Goal: Information Seeking & Learning: Find contact information

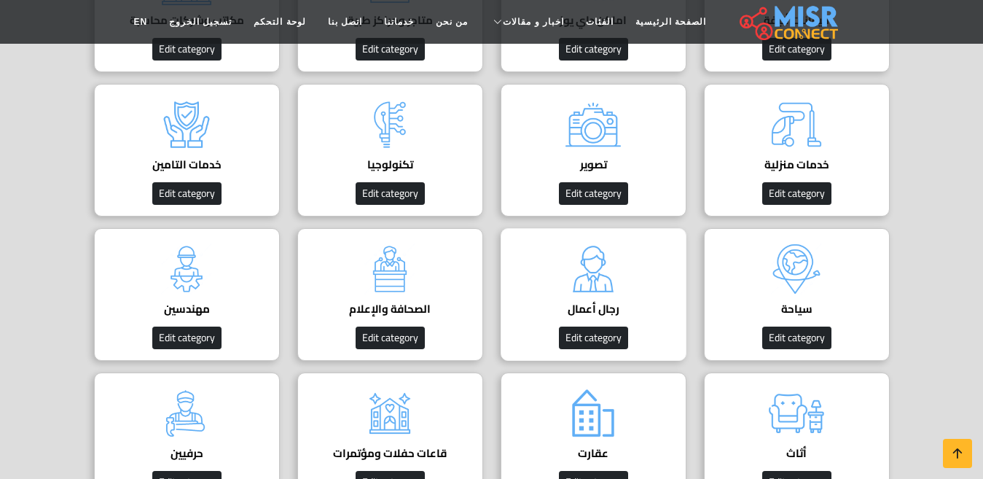
scroll to position [510, 0]
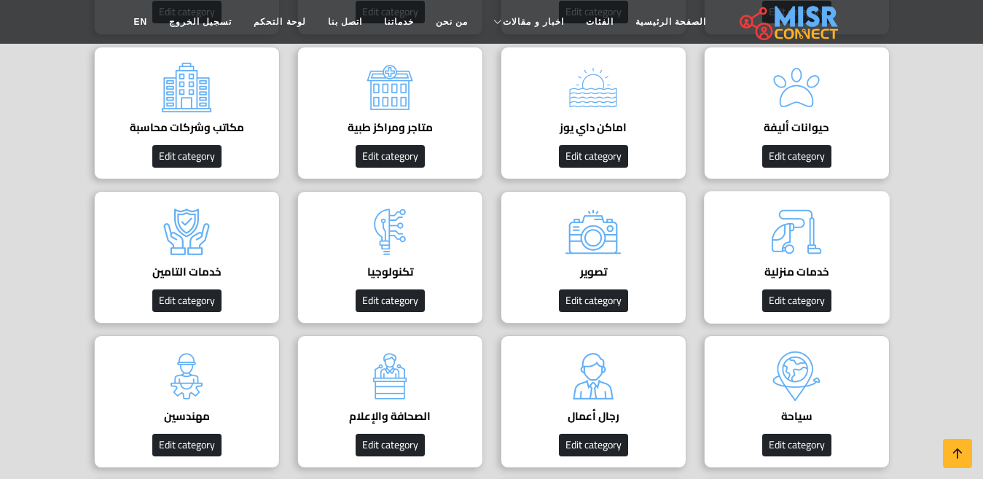
click at [775, 273] on h4 "خدمات منزلية" at bounding box center [796, 271] width 141 height 13
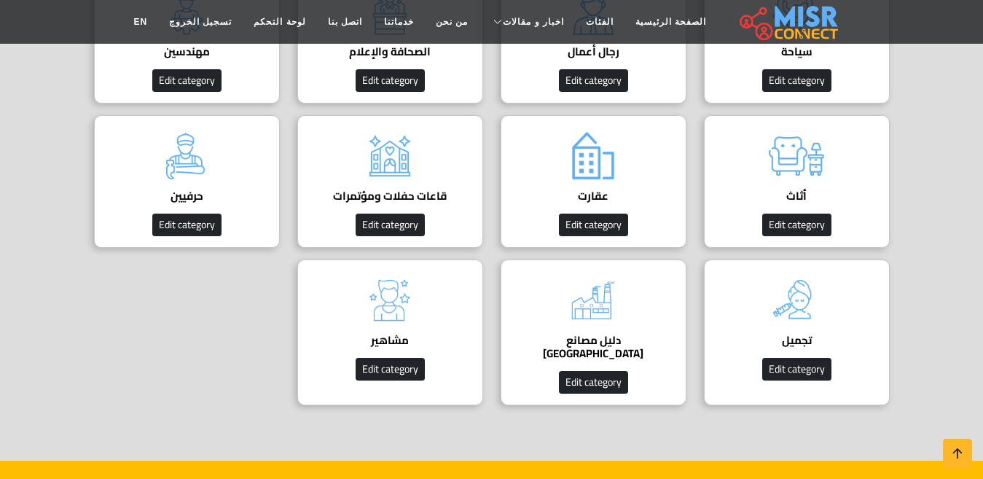
scroll to position [1020, 0]
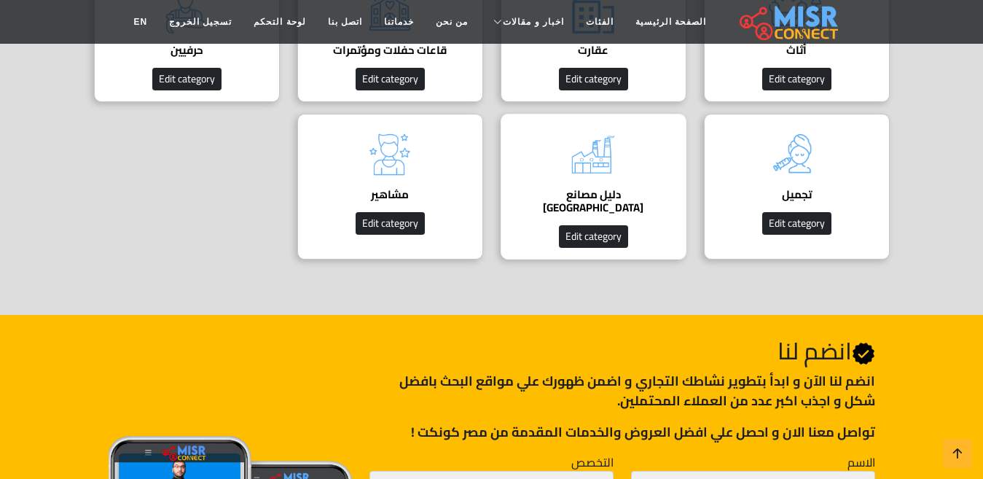
click at [540, 147] on div "دليل مصانع مصر دليل المصانع في مصر Edit category" at bounding box center [594, 187] width 186 height 146
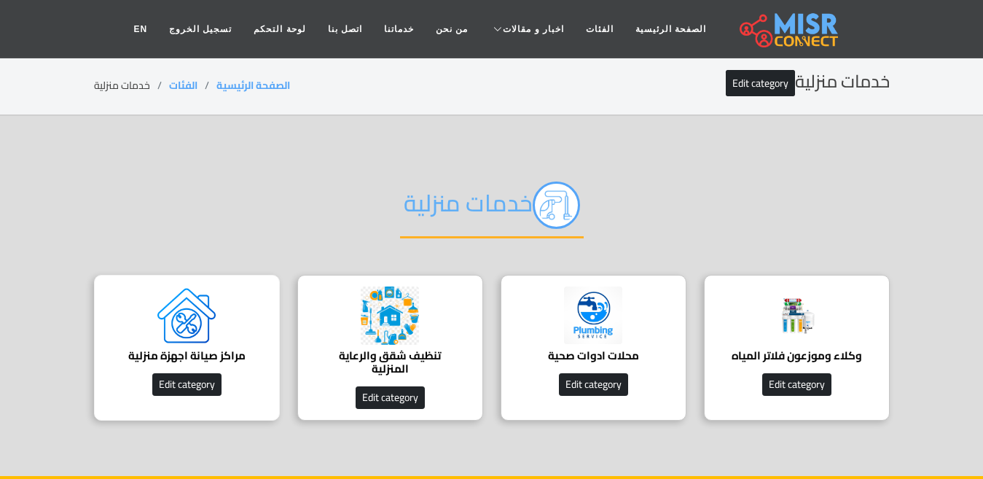
click at [183, 329] on img at bounding box center [186, 315] width 58 height 58
click at [224, 336] on div "مراكز صيانة اجهزة منزلية دليل مراكز صيانة اجهزة منزلية Edit category" at bounding box center [187, 348] width 186 height 146
click at [458, 361] on h4 "تنظيف شقق والرعاية المنزلية" at bounding box center [390, 362] width 141 height 26
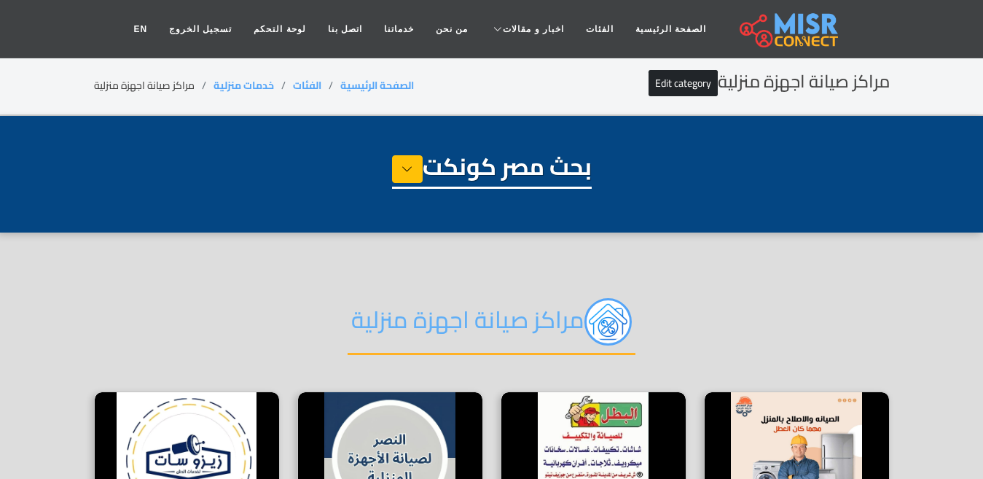
select select "**********"
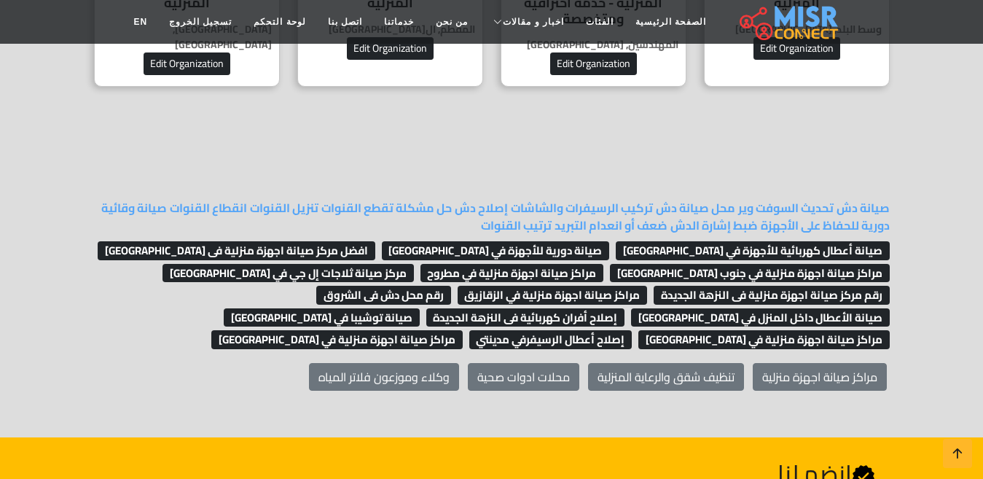
scroll to position [1166, 0]
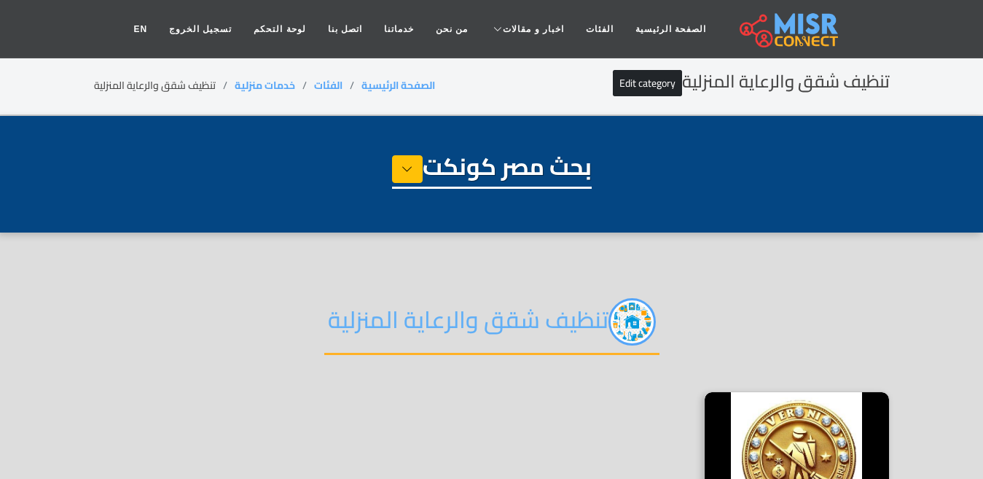
select select "**********"
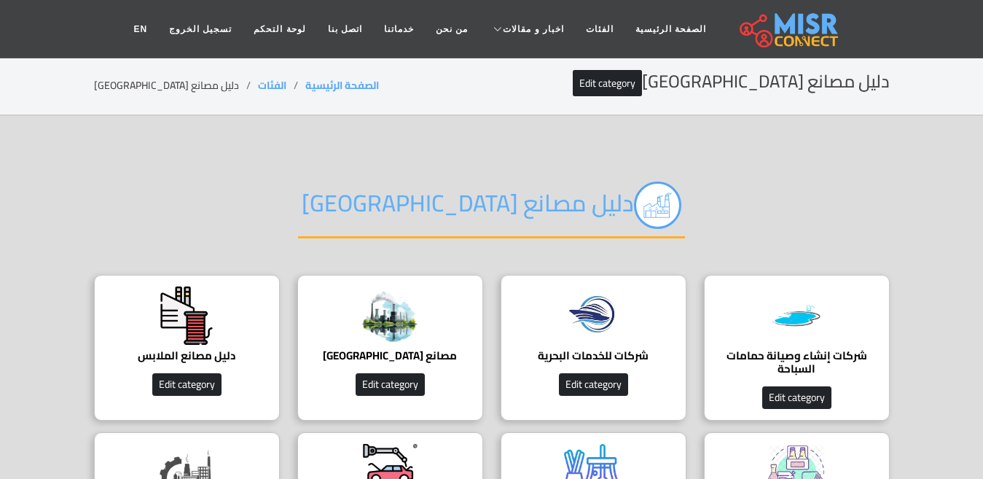
scroll to position [146, 0]
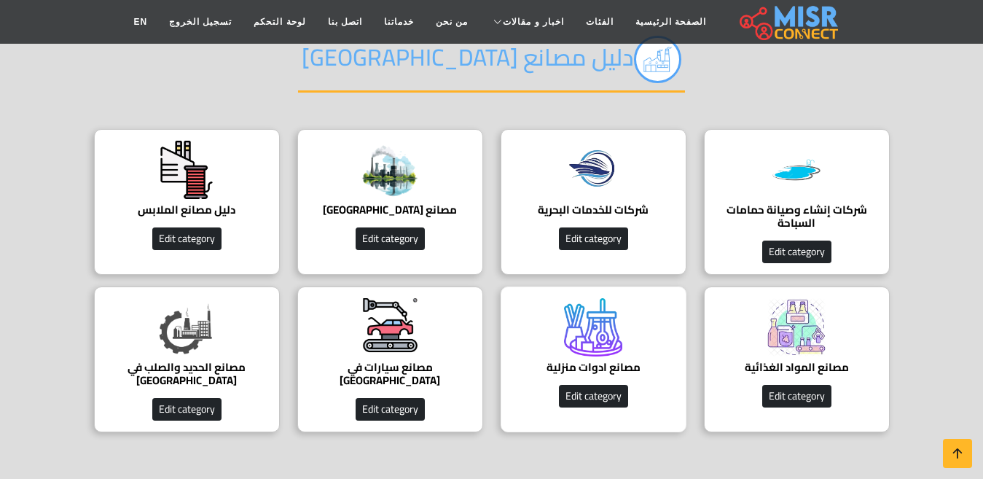
click at [573, 355] on img at bounding box center [593, 327] width 58 height 58
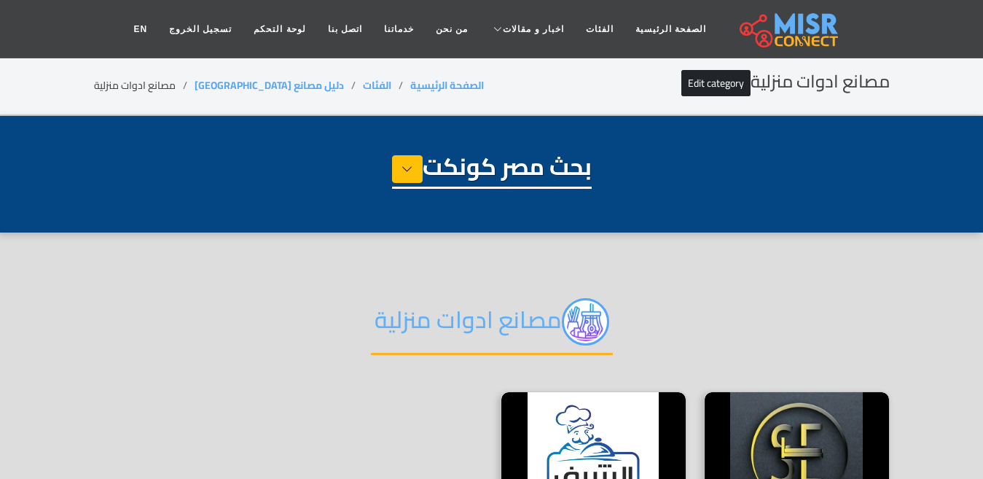
select select "**********"
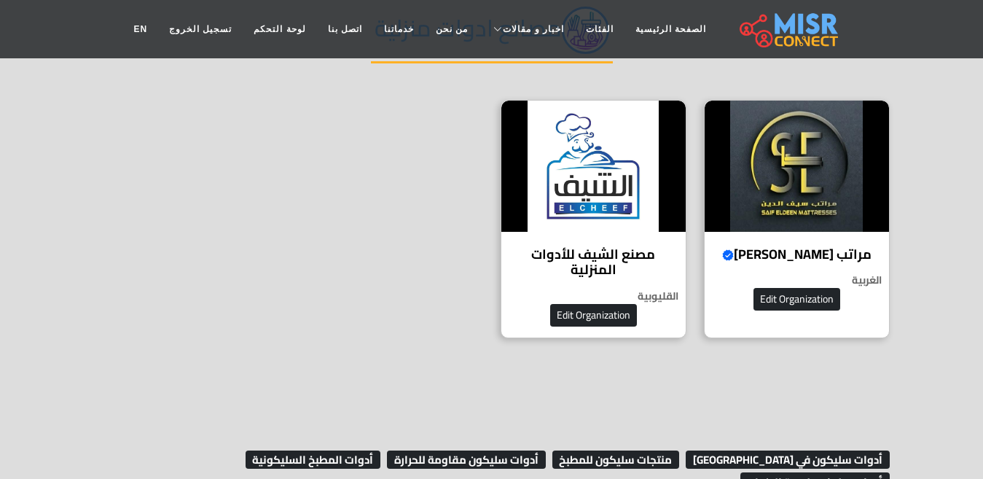
scroll to position [291, 0]
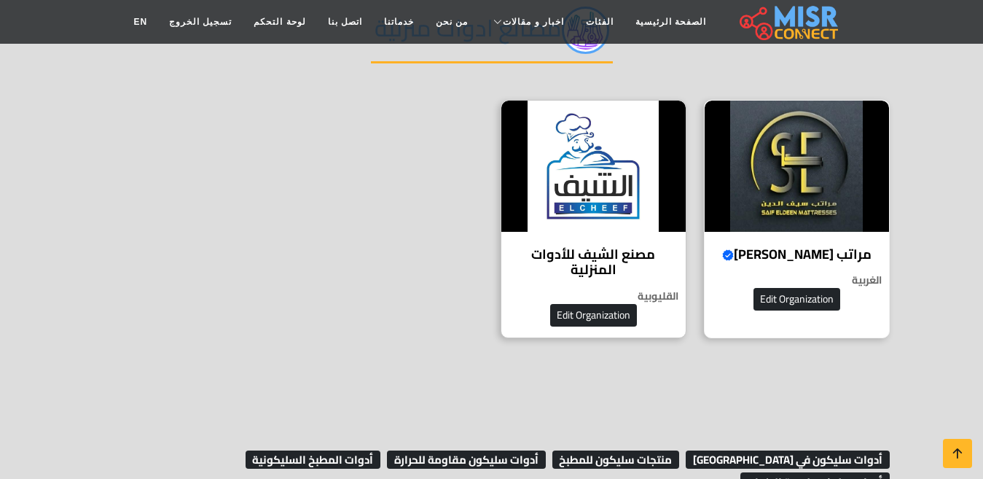
click at [796, 237] on div "مراتب سيف الدين Verified account عالم النوم المثالي لكل أفراد الأسرة الغربية Ed…" at bounding box center [797, 219] width 186 height 238
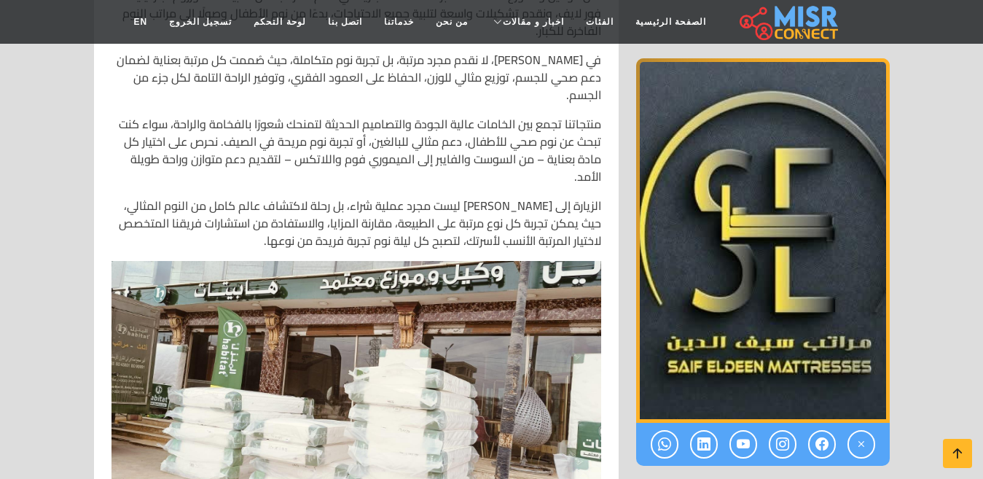
scroll to position [1020, 0]
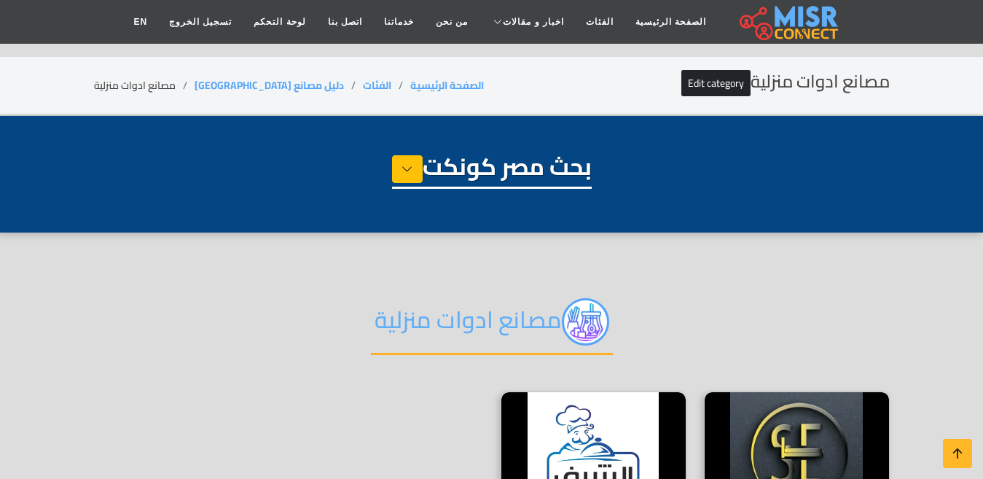
select select "**********"
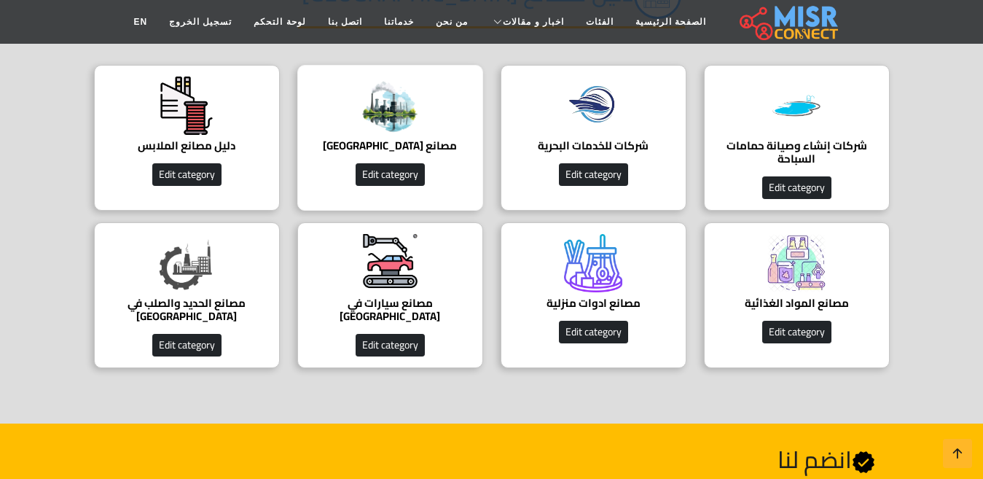
scroll to position [291, 0]
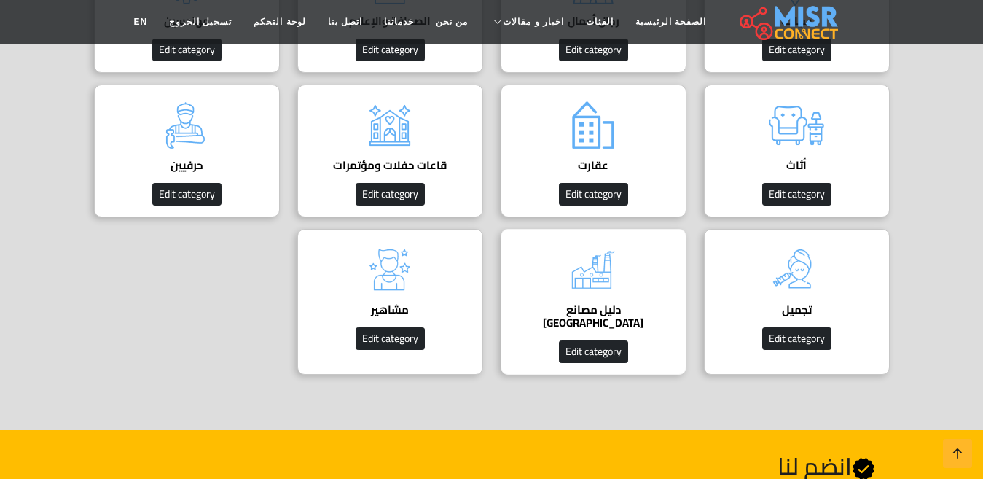
scroll to position [947, 0]
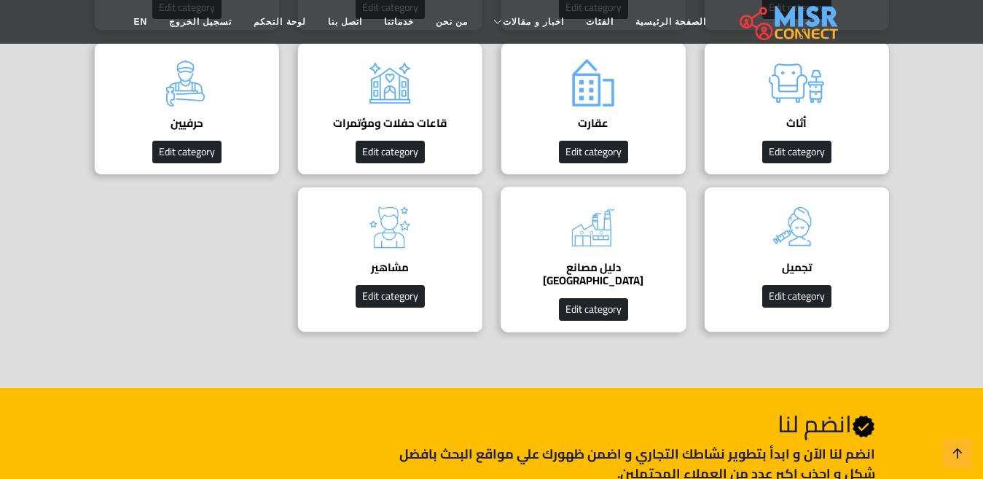
click at [611, 224] on img at bounding box center [593, 227] width 58 height 58
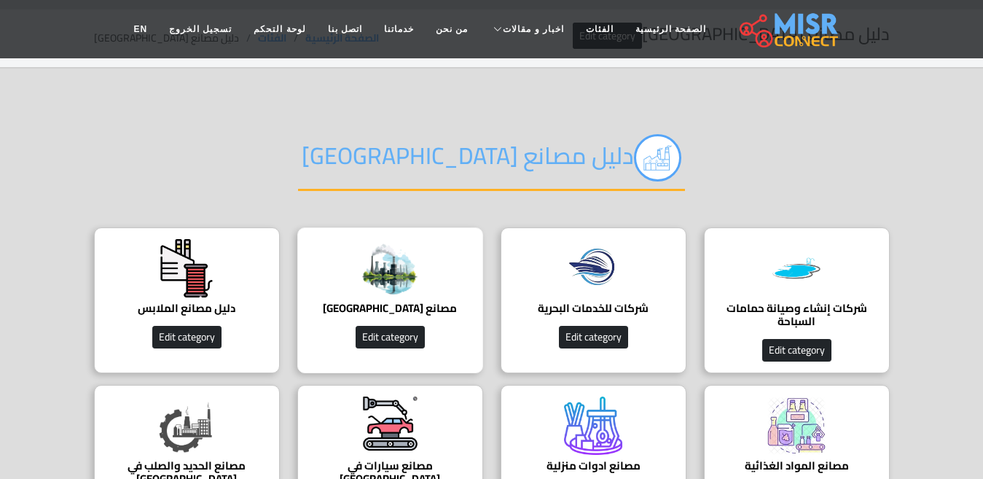
scroll to position [73, 0]
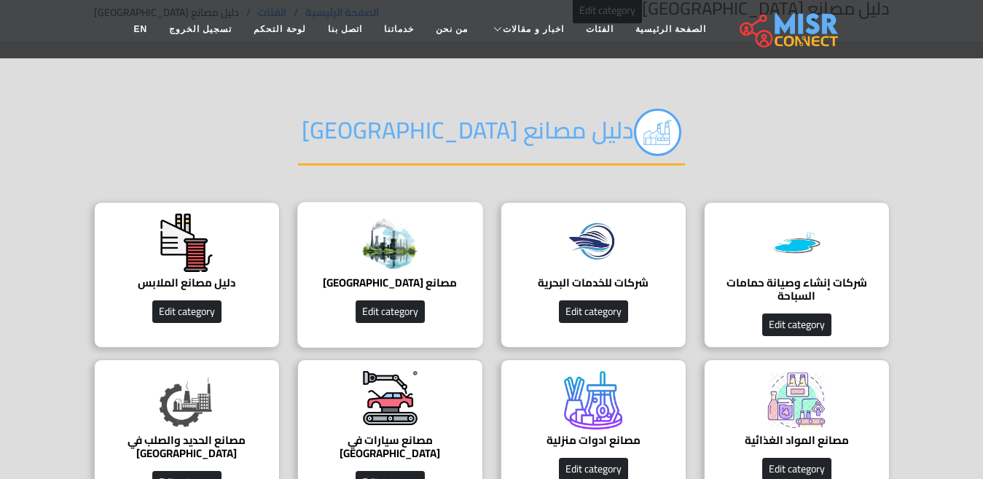
click at [386, 270] on img at bounding box center [390, 242] width 58 height 58
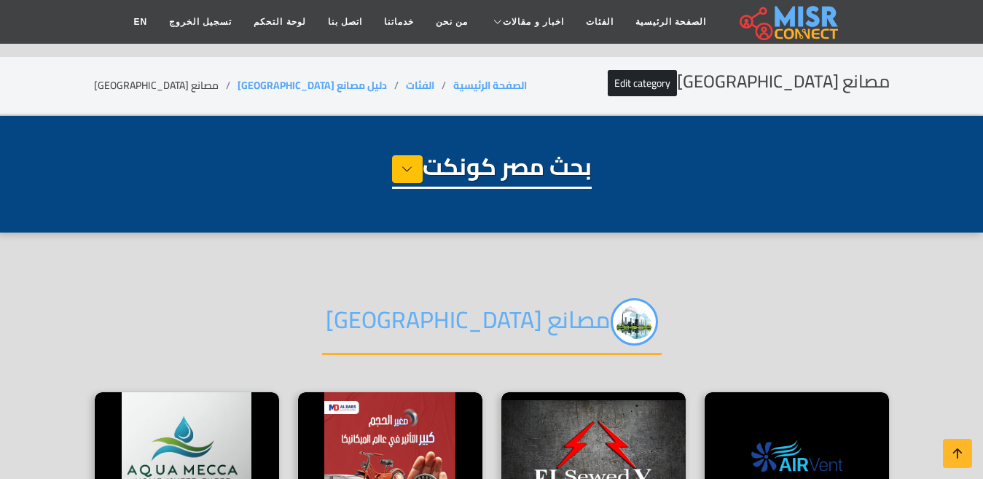
select select "**********"
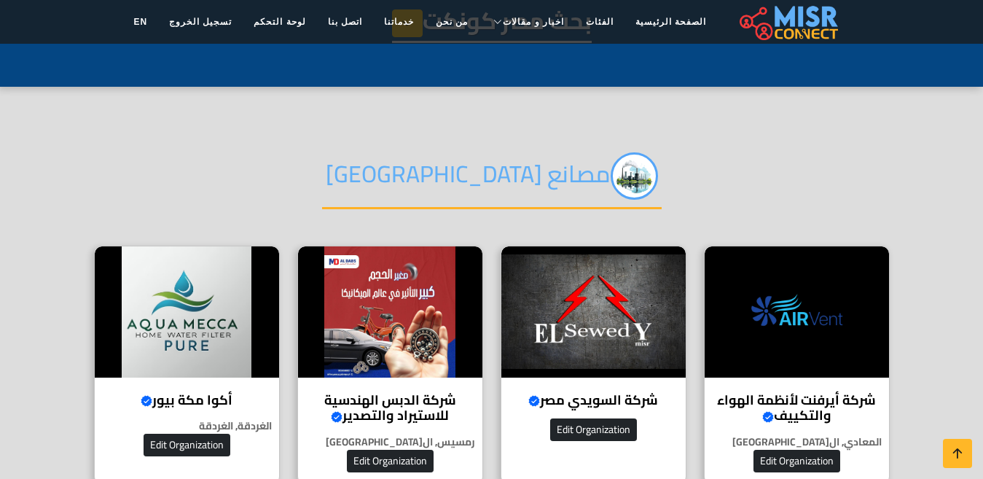
scroll to position [291, 0]
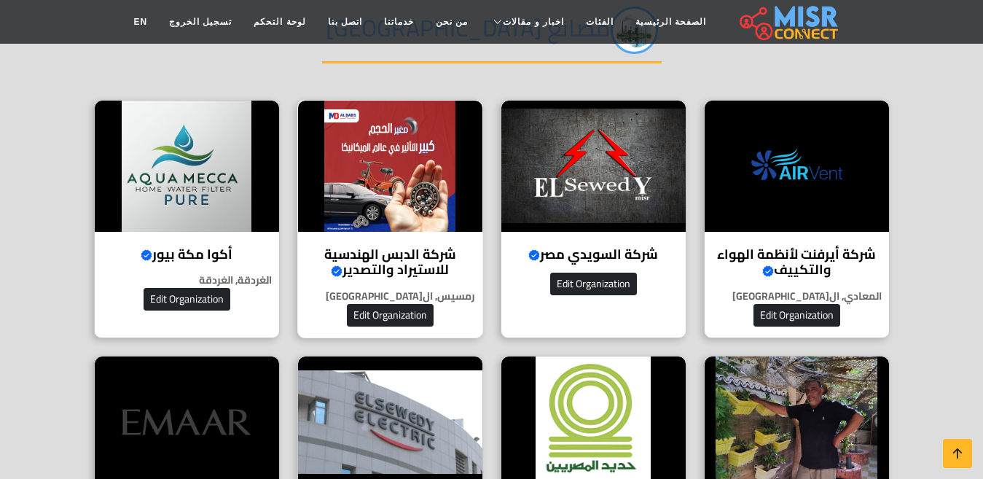
click at [419, 246] on h4 "شركة الدبس الهندسية للاستيراد والتصدير Verified account" at bounding box center [390, 261] width 162 height 31
click at [394, 259] on h4 "شركة الدبس الهندسية للاستيراد والتصدير Verified account" at bounding box center [390, 261] width 162 height 31
click at [388, 270] on h4 "شركة الدبس الهندسية للاستيراد والتصدير Verified account" at bounding box center [390, 261] width 162 height 31
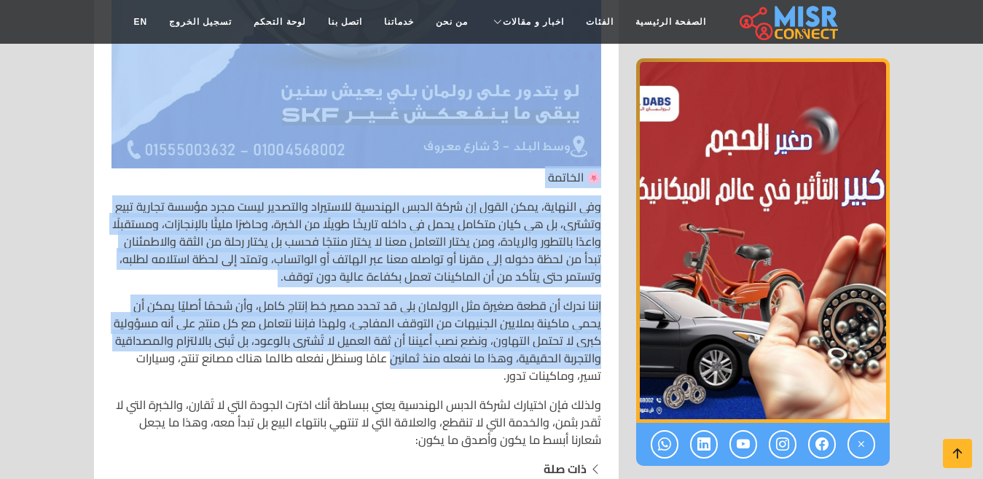
scroll to position [9473, 0]
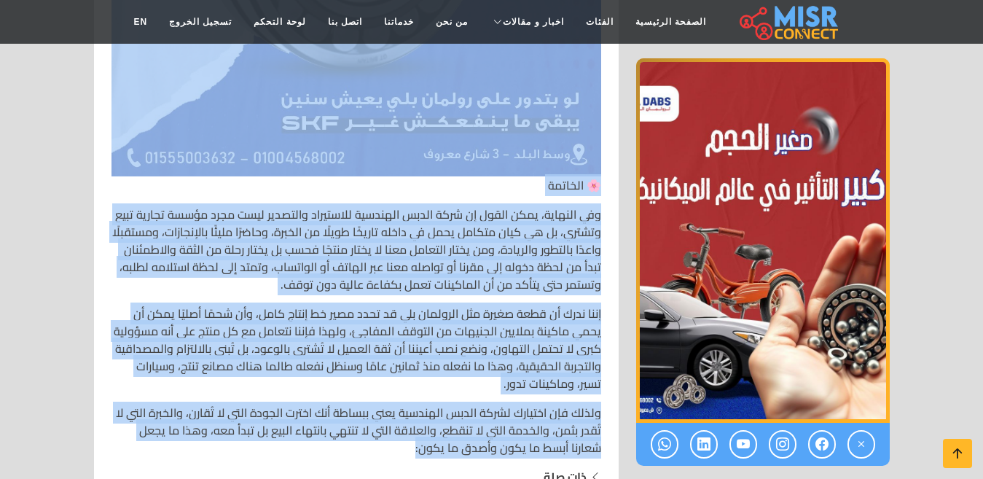
drag, startPoint x: 595, startPoint y: 125, endPoint x: 324, endPoint y: 428, distance: 406.6
copy div "🏭 lore ipsum dolorsit ametconse adipisci – Elitse Doeiusmodte Incidi & Utlabo ✨…"
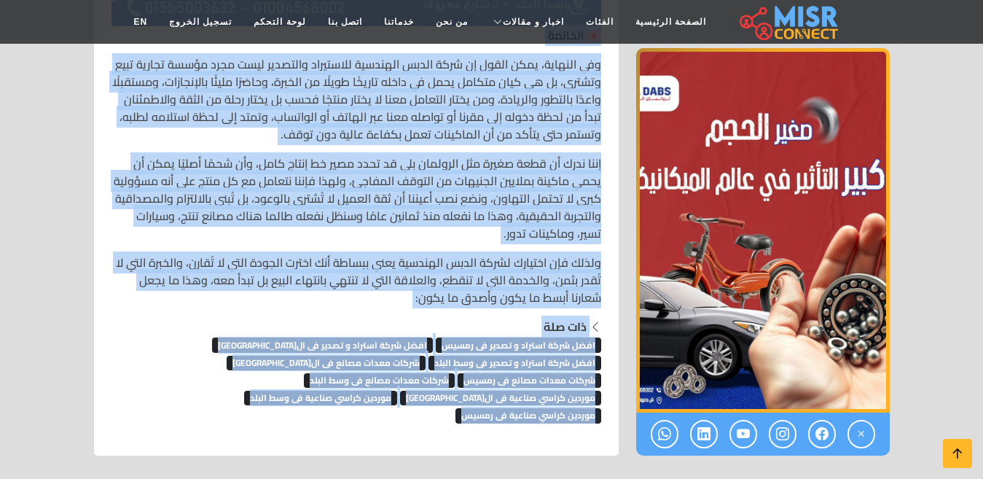
scroll to position [9577, 0]
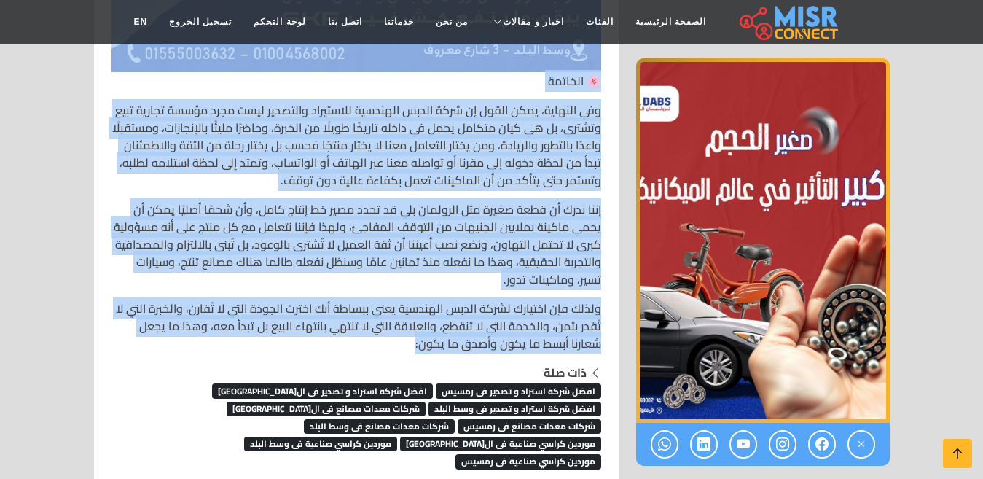
copy div "🏭 شركة الدبس الهندسية للاستيراد والتصدير – Aldebs Engineering Import & Export ✨…"
drag, startPoint x: 603, startPoint y: 235, endPoint x: 346, endPoint y: 323, distance: 271.9
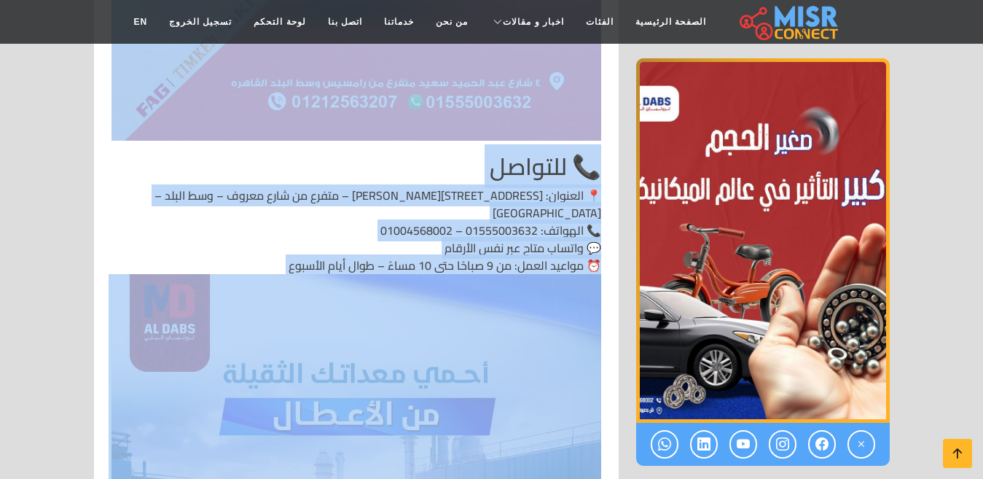
scroll to position [8047, 0]
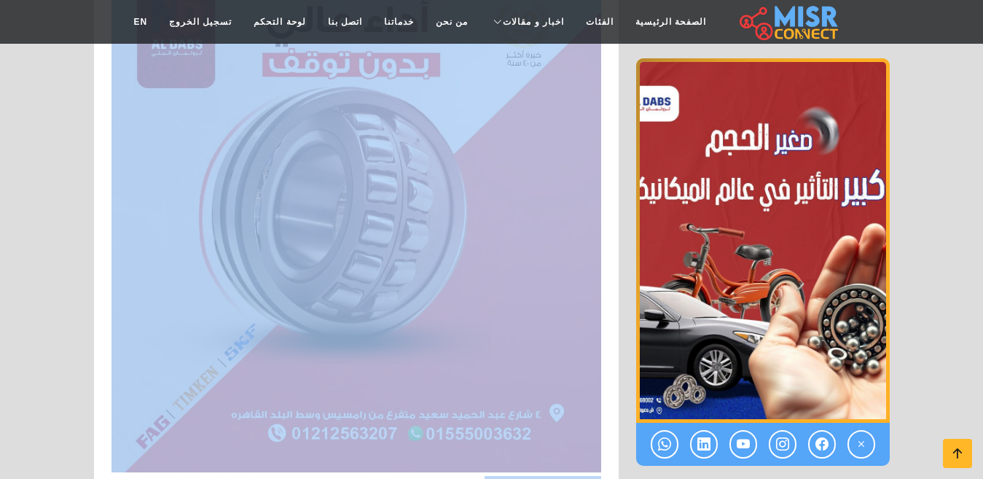
copy div "🏭 شركة الدبس الهندسية للاستيراد والتصدير – Aldebs Engineering Import & Export ✨…"
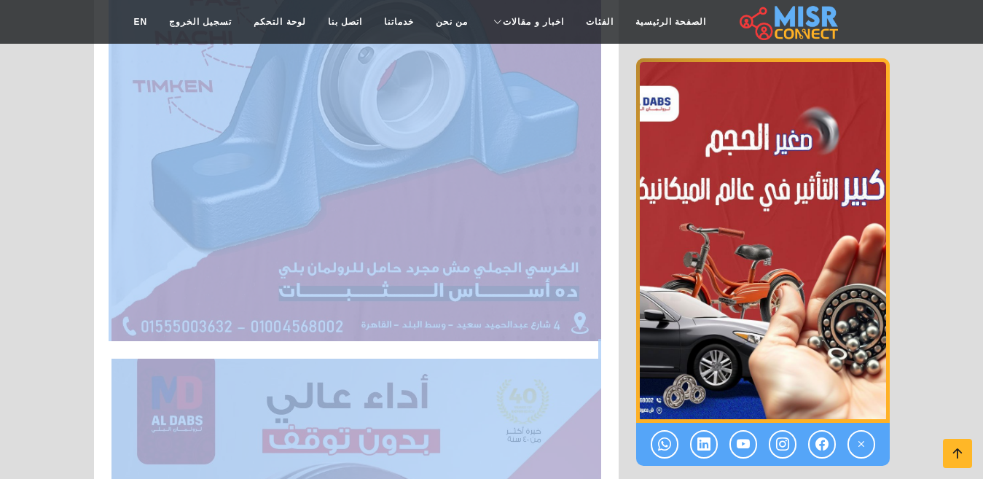
scroll to position [7609, 0]
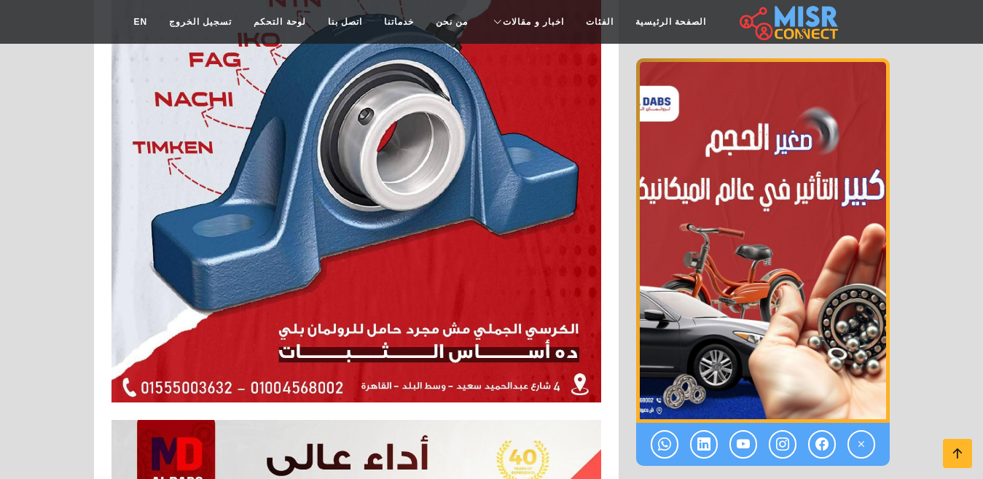
click at [949, 452] on icon at bounding box center [957, 453] width 20 height 20
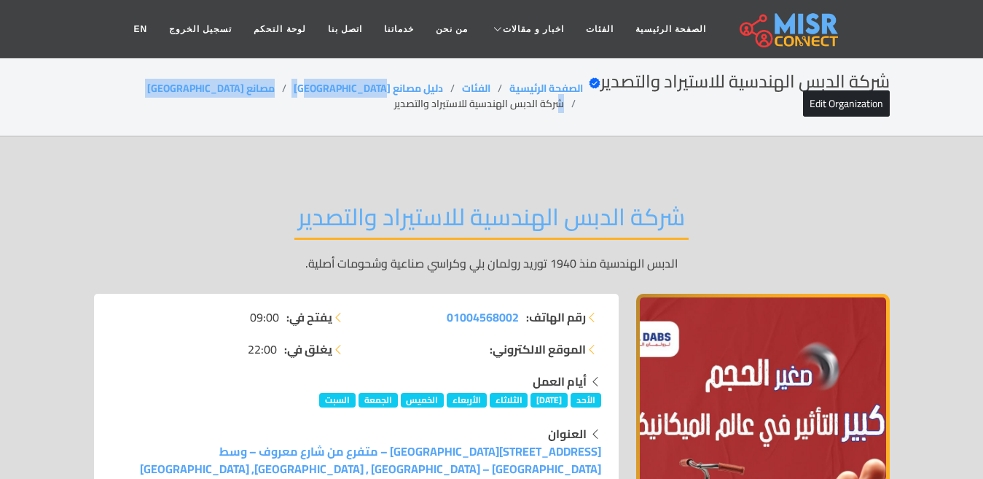
drag, startPoint x: 471, startPoint y: 103, endPoint x: 391, endPoint y: 107, distance: 81.0
click at [326, 105] on ol "الصفحة الرئيسية الفئات دليل مصانع مصر مصانع مصر شركة الدبس الهندسية للاستيراد و…" at bounding box center [338, 96] width 489 height 31
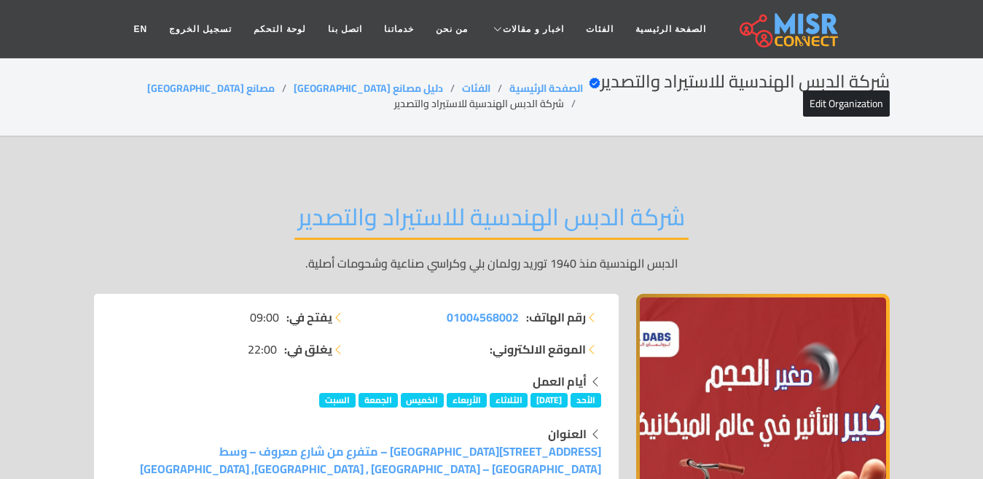
click at [394, 103] on li "شركة الدبس الهندسية للاستيراد والتصدير" at bounding box center [488, 103] width 189 height 15
copy main "شركة الدبس الهندسية للاستيراد والتصدير"
copy link "مصانع [GEOGRAPHIC_DATA]"
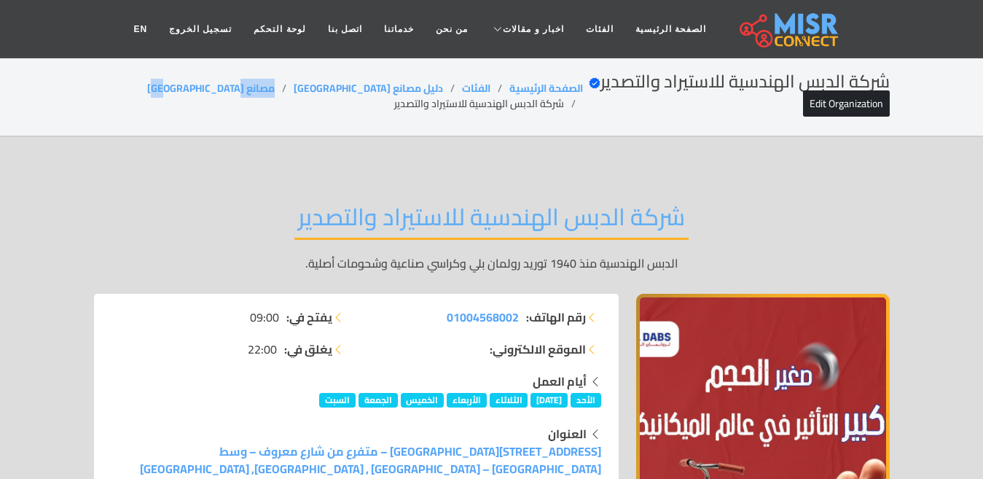
drag, startPoint x: 295, startPoint y: 83, endPoint x: 224, endPoint y: 81, distance: 71.4
click at [224, 81] on ol "الصفحة الرئيسية الفئات دليل مصانع مصر مصانع مصر شركة الدبس الهندسية للاستيراد و…" at bounding box center [338, 96] width 489 height 31
copy link "مصانع [GEOGRAPHIC_DATA]"
click at [408, 113] on div "شركة الدبس الهندسية للاستيراد والتصدير Verified account Edit Organization الصفح…" at bounding box center [492, 96] width 796 height 50
click at [408, 112] on div "شركة الدبس الهندسية للاستيراد والتصدير Verified account Edit Organization الصفح…" at bounding box center [492, 96] width 796 height 50
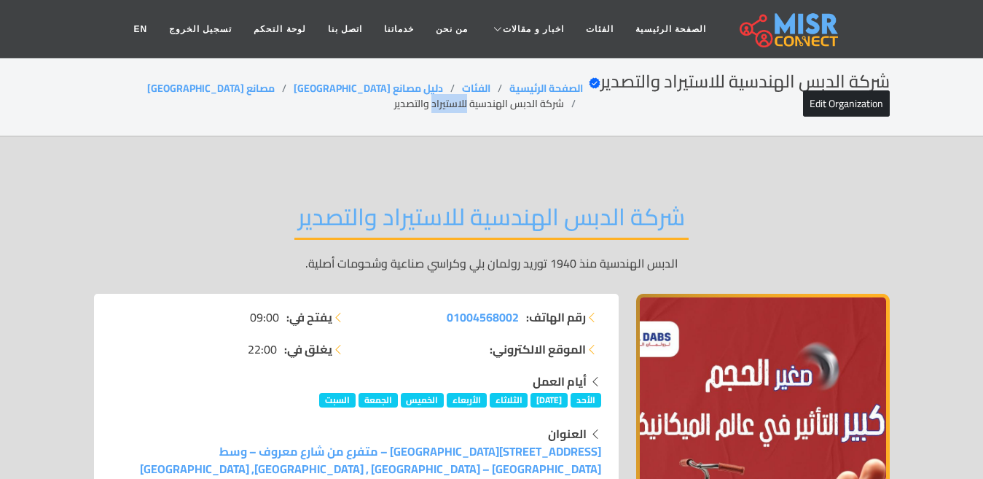
click at [408, 108] on li "شركة الدبس الهندسية للاستيراد والتصدير" at bounding box center [488, 103] width 189 height 15
drag, startPoint x: 297, startPoint y: 82, endPoint x: 214, endPoint y: 91, distance: 83.5
click at [214, 91] on ol "الصفحة الرئيسية الفئات دليل مصانع مصر مصانع مصر شركة الدبس الهندسية للاستيراد و…" at bounding box center [338, 96] width 489 height 31
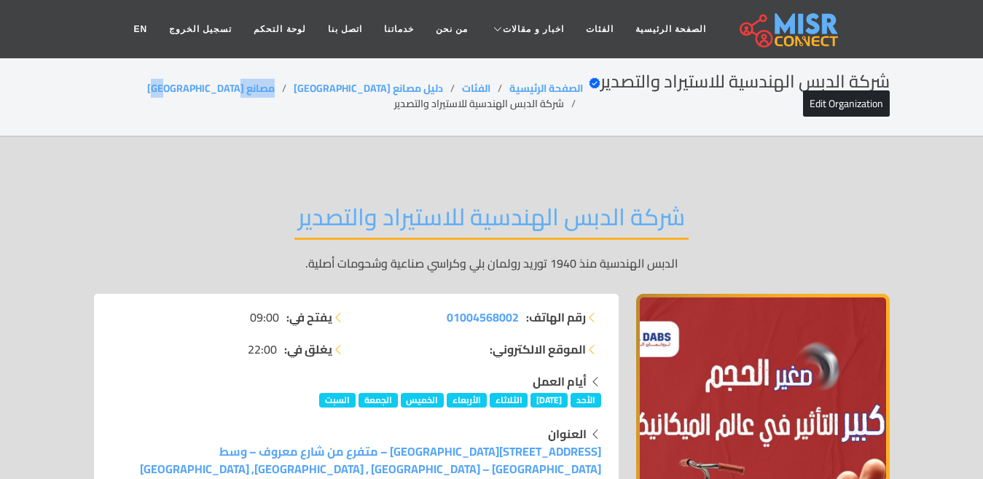
copy link "مصانع [GEOGRAPHIC_DATA]"
